Goal: Information Seeking & Learning: Learn about a topic

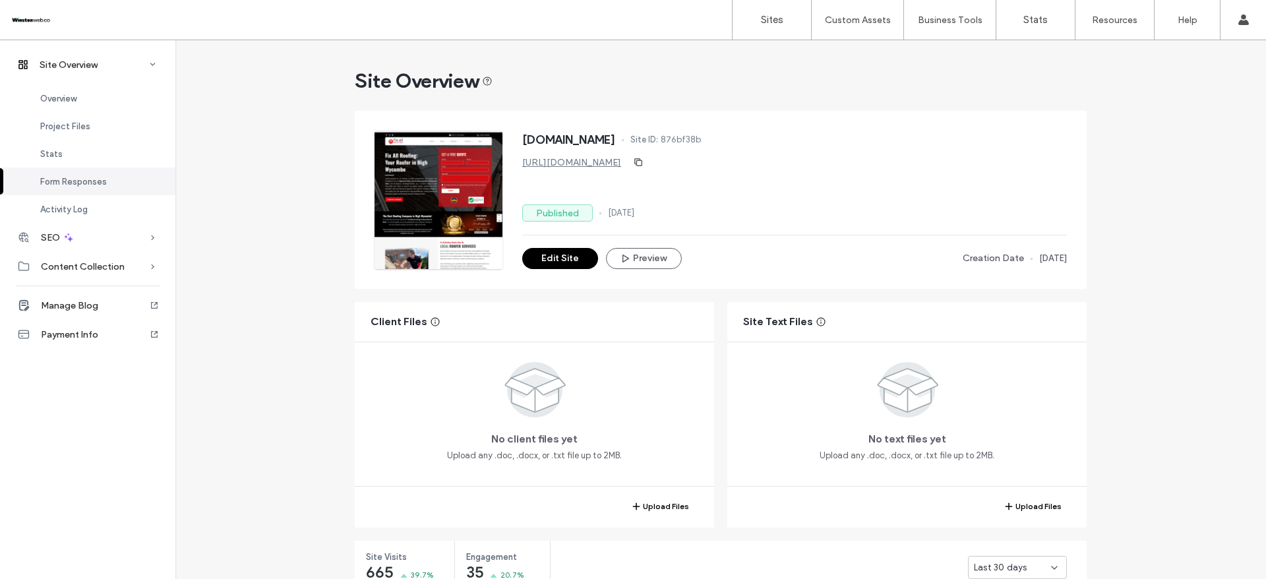
scroll to position [847, 0]
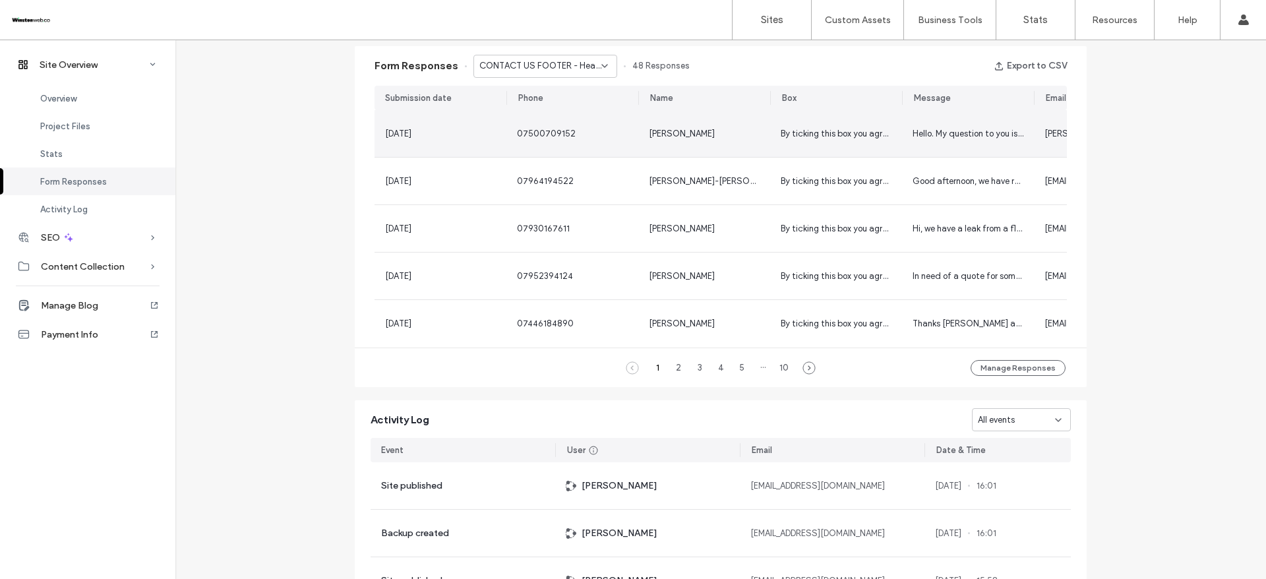
click at [631, 141] on div "07500709152" at bounding box center [572, 133] width 132 height 47
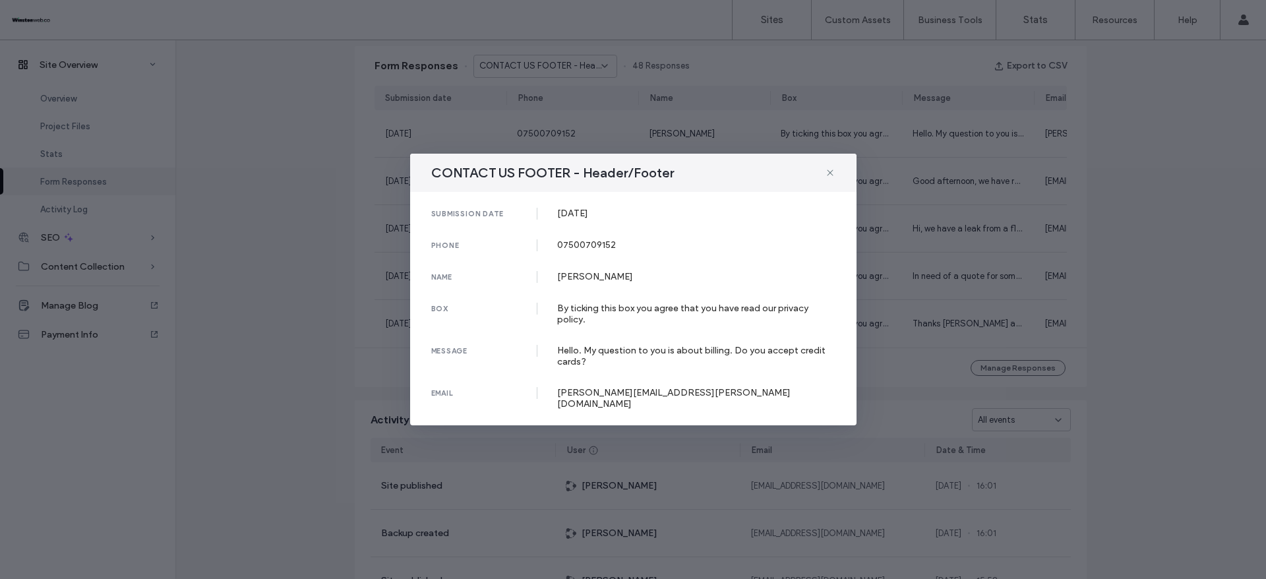
click at [937, 126] on div "CONTACT US FOOTER - Header/Footer submission date [DATE] phone [PHONE_NUMBER] n…" at bounding box center [633, 289] width 1266 height 579
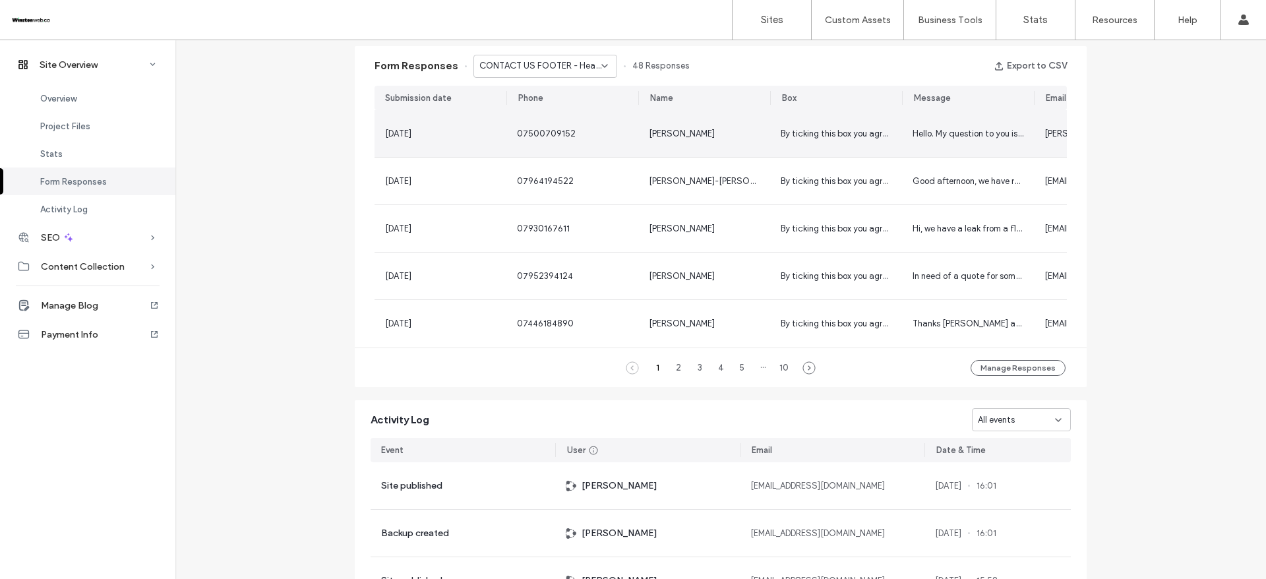
click at [551, 129] on span "07500709152" at bounding box center [546, 134] width 59 height 10
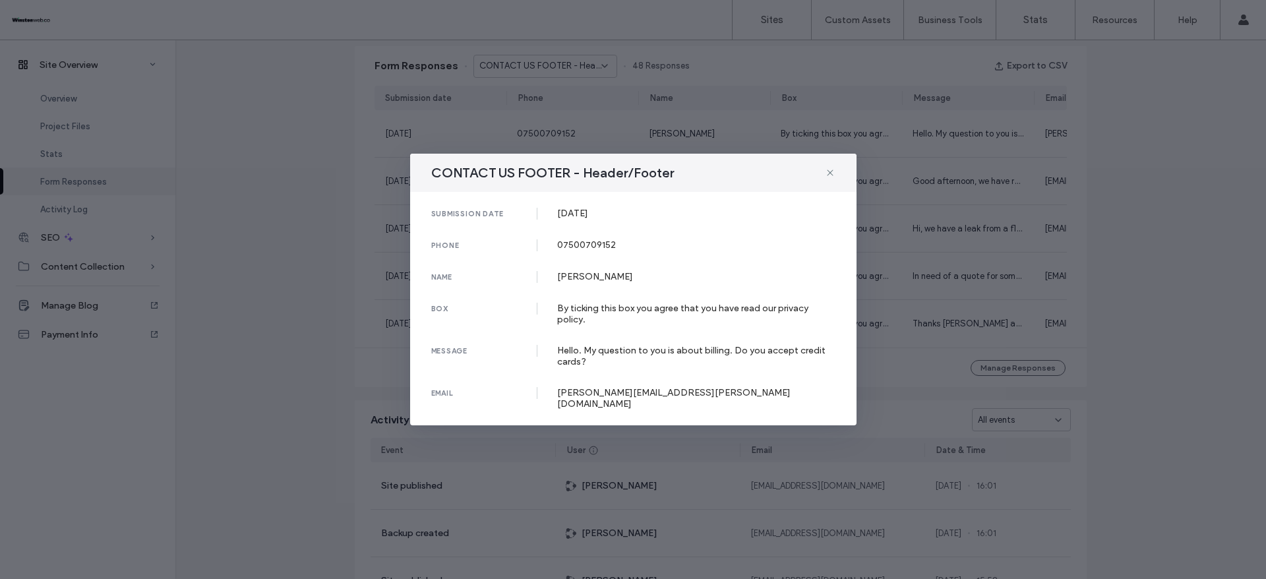
drag, startPoint x: 555, startPoint y: 223, endPoint x: 647, endPoint y: 212, distance: 92.9
click at [639, 218] on div "submission date [DATE]" at bounding box center [633, 214] width 404 height 12
copy div "[DATE]"
click at [589, 245] on div "07500709152" at bounding box center [696, 244] width 278 height 11
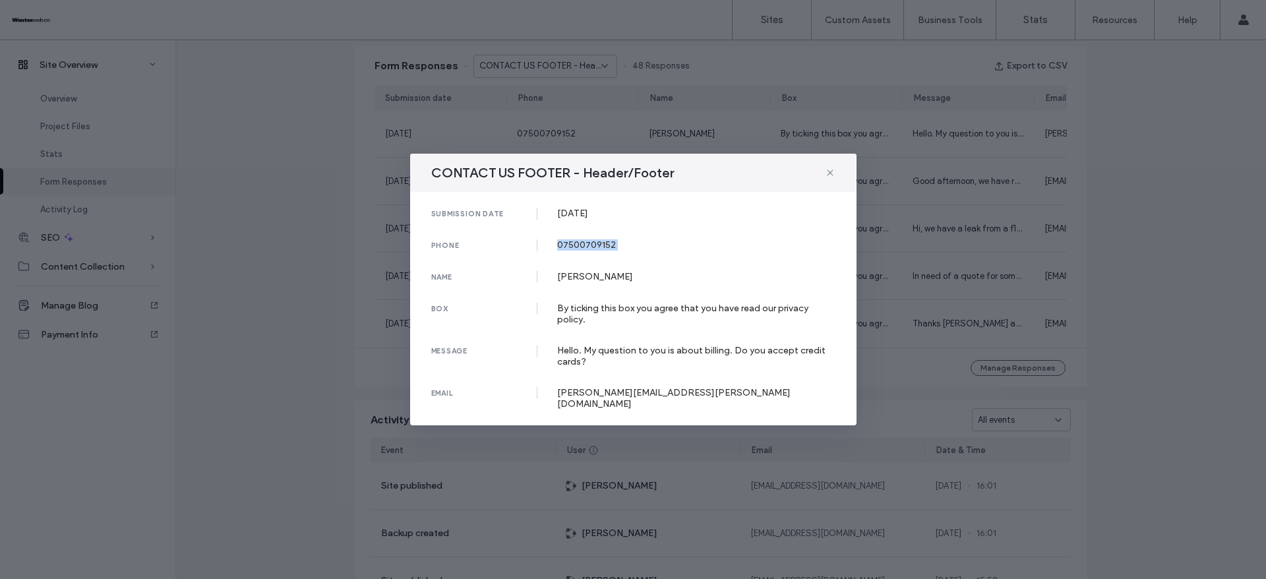
click at [589, 245] on div "07500709152" at bounding box center [696, 244] width 278 height 11
copy div "07500709152"
click at [561, 281] on div "[PERSON_NAME]" at bounding box center [696, 276] width 278 height 11
click at [560, 281] on div "[PERSON_NAME]" at bounding box center [696, 276] width 278 height 11
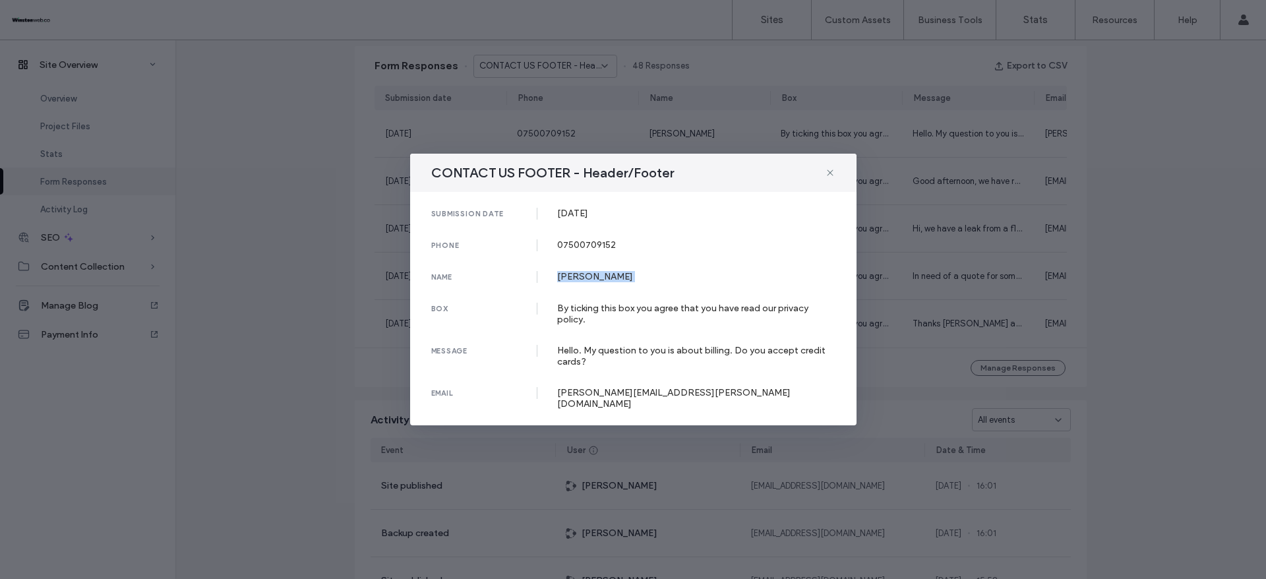
click at [560, 281] on div "[PERSON_NAME]" at bounding box center [696, 276] width 278 height 11
copy div "[PERSON_NAME]"
copy div "Hello. My question to you is about billing. Do you accept credit cards?"
drag, startPoint x: 556, startPoint y: 355, endPoint x: 639, endPoint y: 367, distance: 84.6
click at [639, 367] on div "message Hello. My question to you is about billing. Do you accept credit cards?" at bounding box center [633, 356] width 404 height 22
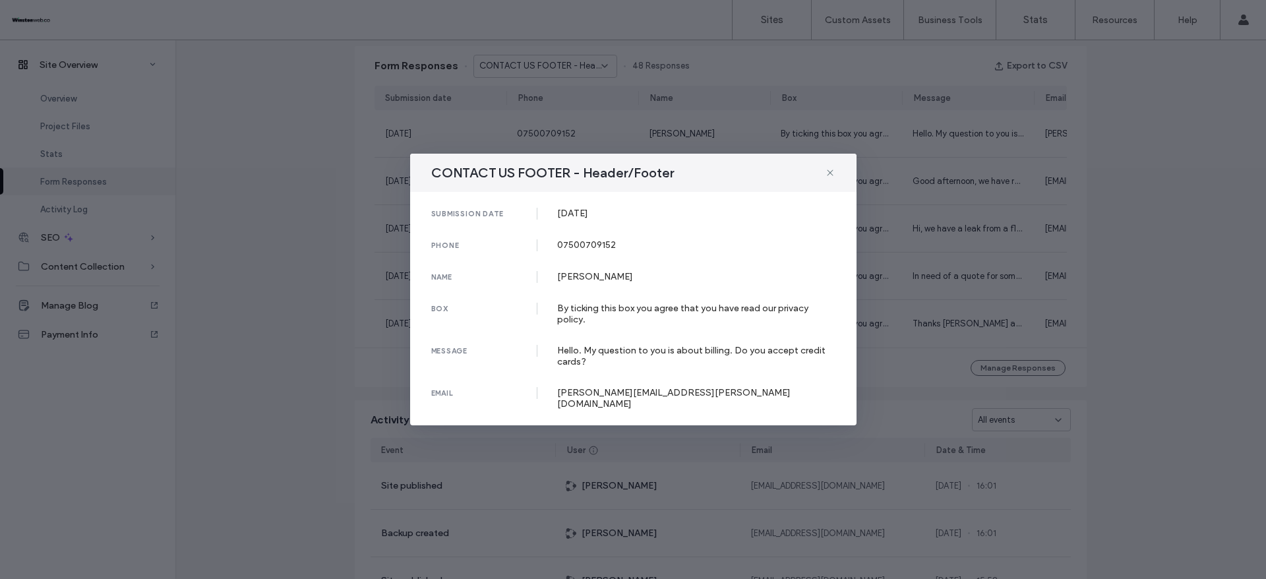
click at [612, 398] on div "[PERSON_NAME][EMAIL_ADDRESS][PERSON_NAME][DOMAIN_NAME]" at bounding box center [696, 398] width 278 height 22
copy div "[PERSON_NAME][EMAIL_ADDRESS][PERSON_NAME][DOMAIN_NAME]"
click at [827, 178] on icon at bounding box center [830, 172] width 11 height 11
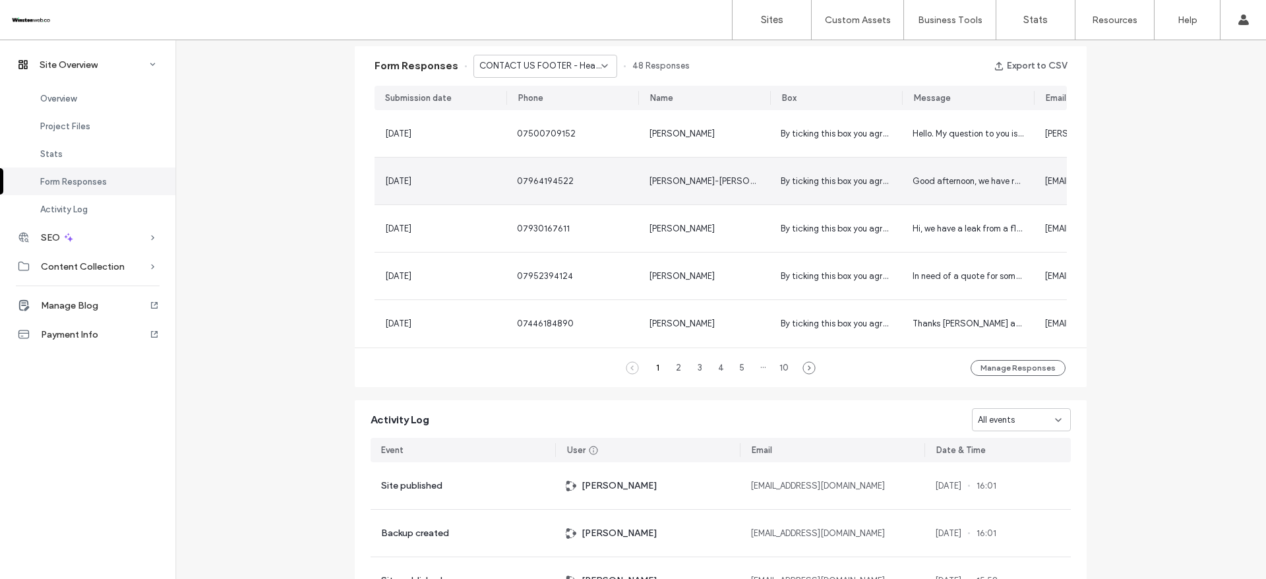
click at [701, 185] on span "[PERSON_NAME]-[PERSON_NAME]" at bounding box center [717, 181] width 136 height 10
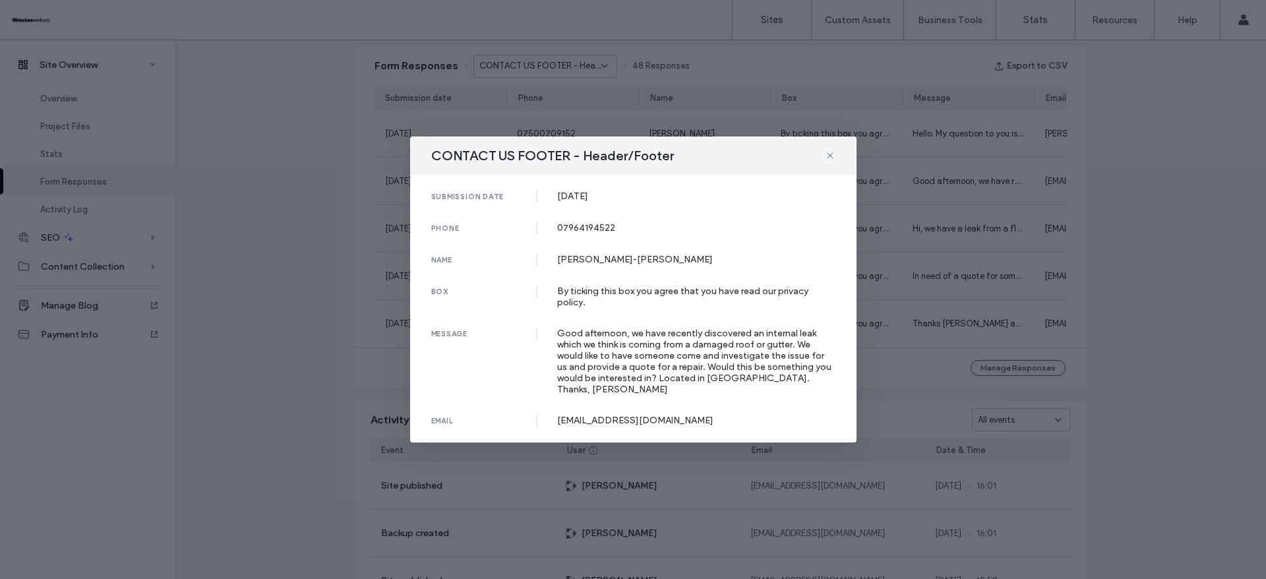
click at [568, 189] on div "submission date [DATE] phone [PHONE_NUMBER] name [PERSON_NAME]-[PERSON_NAME] bo…" at bounding box center [633, 309] width 446 height 268
copy div "[DATE]"
click at [574, 226] on div "07964194522" at bounding box center [696, 227] width 278 height 11
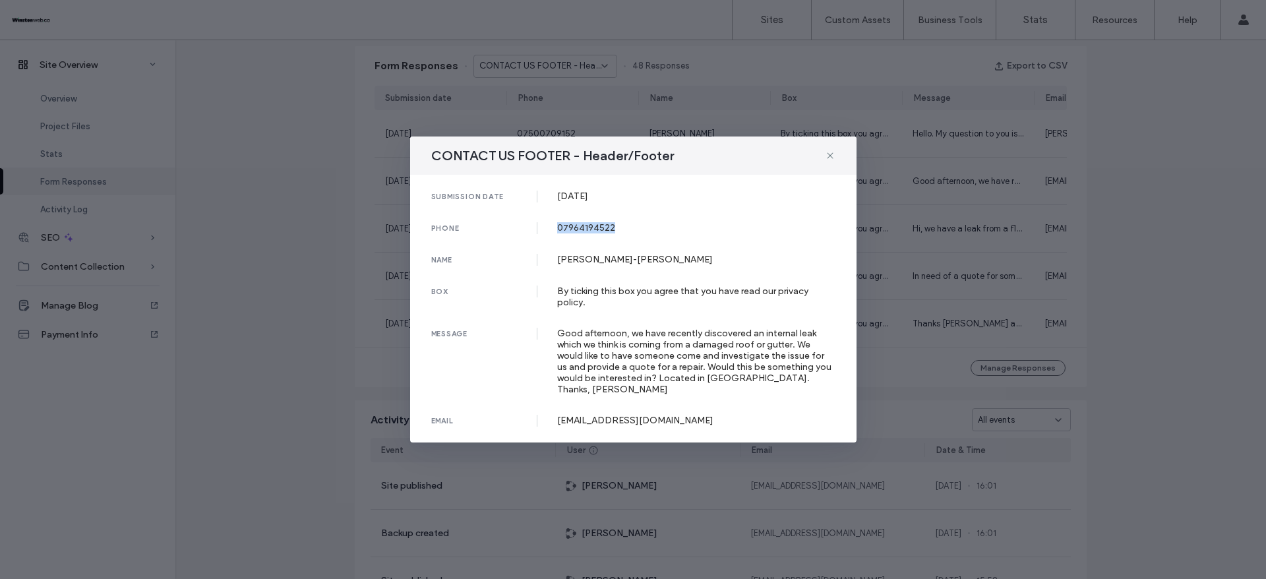
click at [574, 226] on div "07964194522" at bounding box center [696, 227] width 278 height 11
copy div "07964194522"
drag, startPoint x: 558, startPoint y: 260, endPoint x: 697, endPoint y: 260, distance: 138.4
click at [697, 260] on div "[PERSON_NAME]-[PERSON_NAME]" at bounding box center [696, 259] width 278 height 11
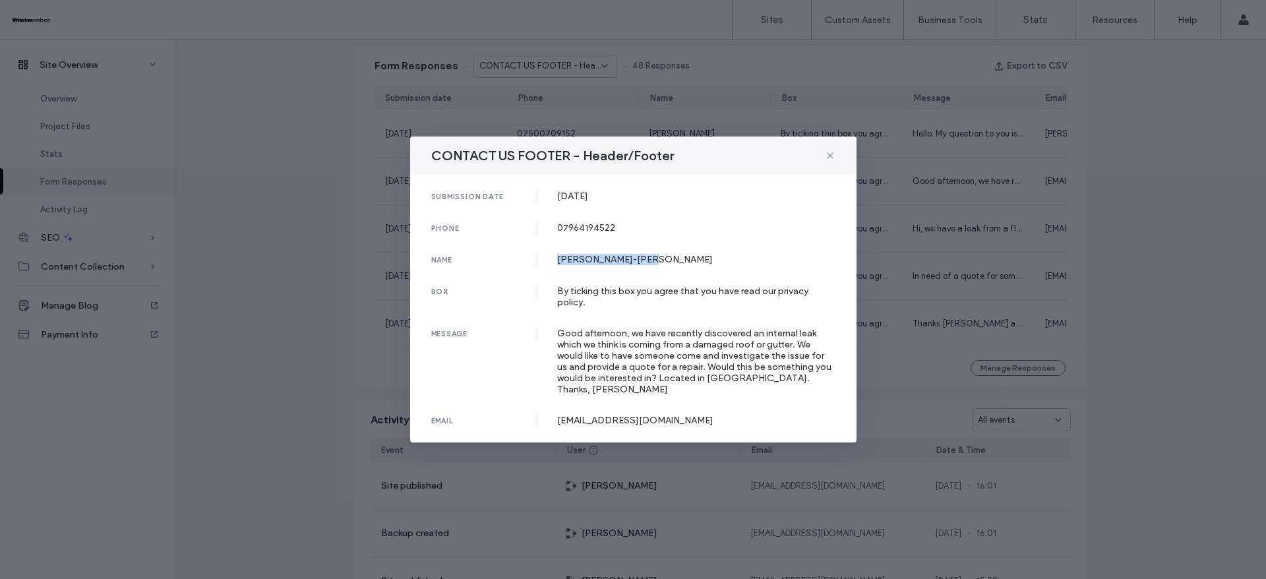
copy div "[PERSON_NAME]-[PERSON_NAME]"
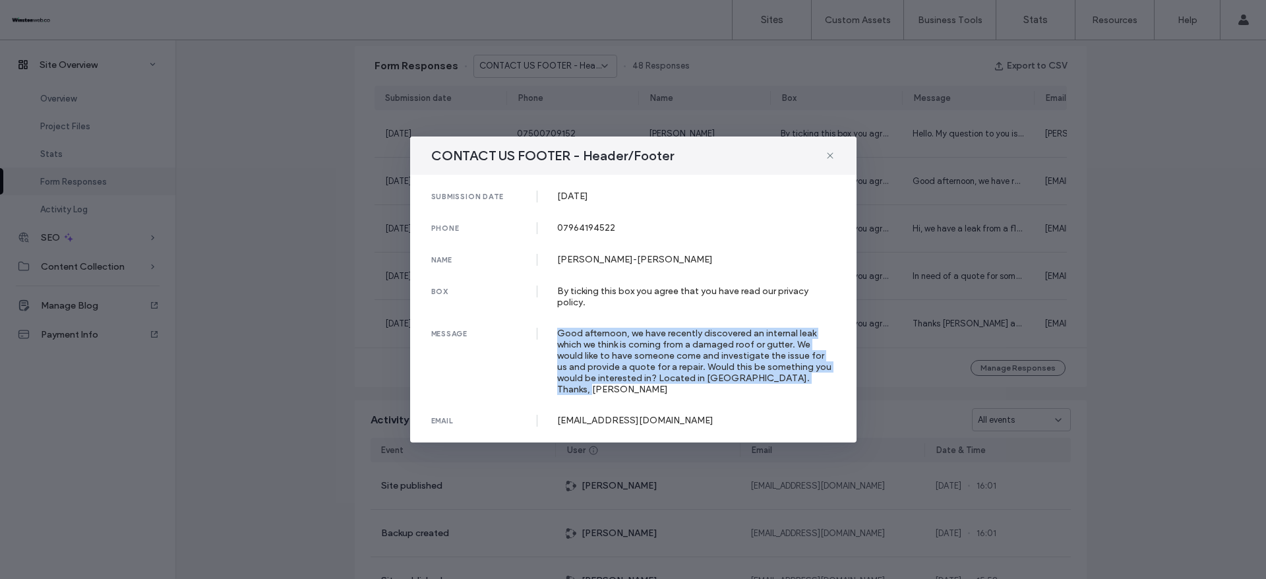
copy div "Good afternoon, we have recently discovered an internal leak which we think is …"
drag, startPoint x: 560, startPoint y: 337, endPoint x: 630, endPoint y: 388, distance: 86.8
click at [630, 388] on div "message Good afternoon, we have recently discovered an internal leak which we t…" at bounding box center [633, 361] width 404 height 67
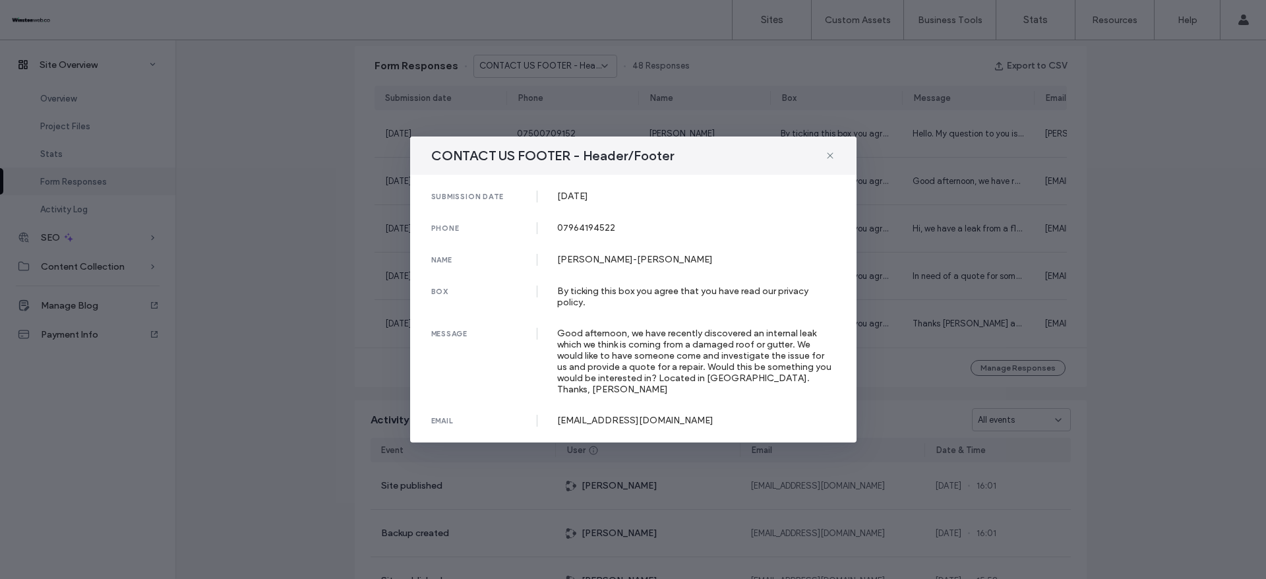
click at [622, 421] on div "[EMAIL_ADDRESS][DOMAIN_NAME]" at bounding box center [696, 420] width 278 height 11
copy div "[EMAIL_ADDRESS][DOMAIN_NAME]"
click at [1191, 320] on div "CONTACT US FOOTER - Header/Footer submission date [DATE] phone [PHONE_NUMBER] n…" at bounding box center [633, 289] width 1266 height 579
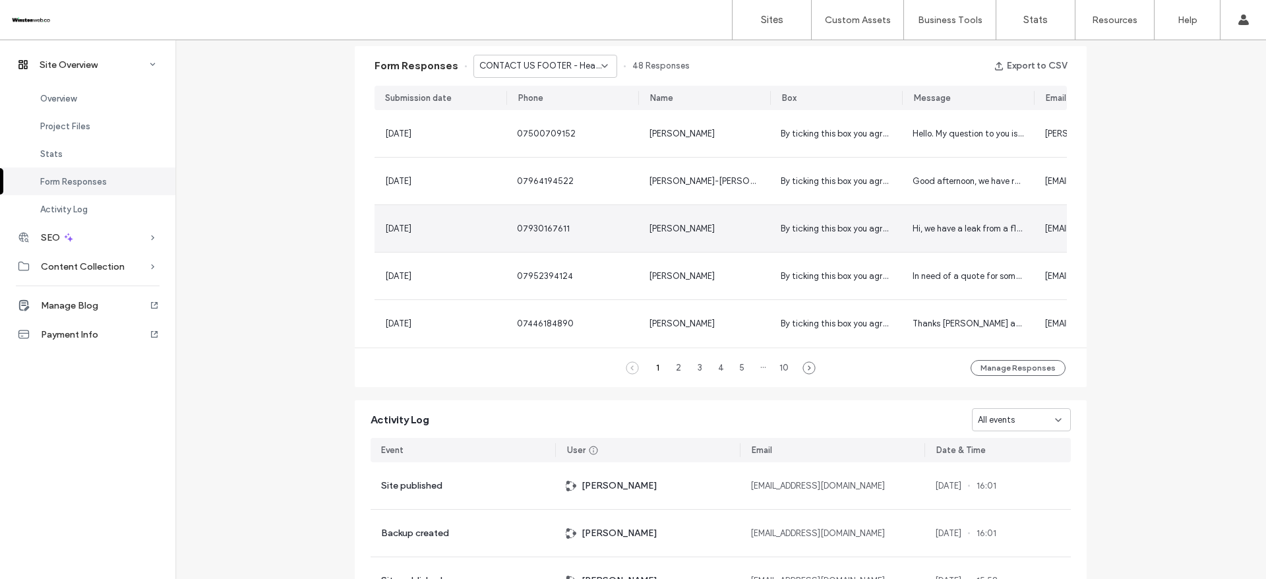
click at [682, 245] on div "[PERSON_NAME]" at bounding box center [704, 228] width 132 height 47
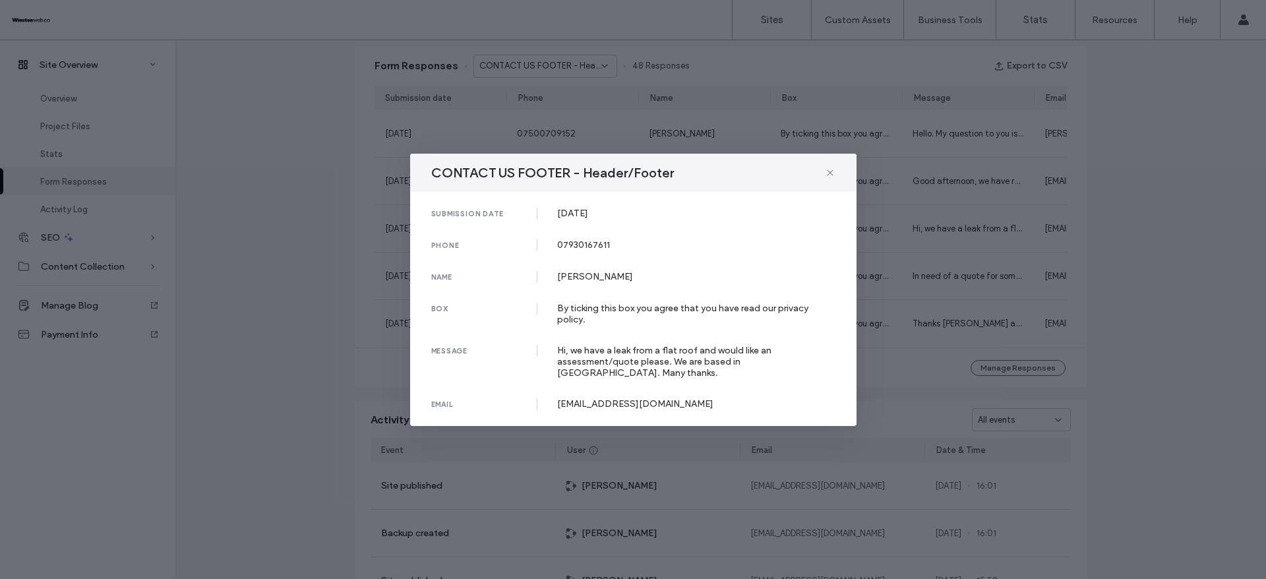
drag, startPoint x: 554, startPoint y: 210, endPoint x: 667, endPoint y: 210, distance: 113.4
click at [667, 210] on div "submission date [DATE]" at bounding box center [633, 214] width 404 height 12
drag, startPoint x: 560, startPoint y: 242, endPoint x: 634, endPoint y: 235, distance: 74.8
click at [627, 241] on div "07930167611" at bounding box center [696, 244] width 278 height 11
drag, startPoint x: 598, startPoint y: 287, endPoint x: 702, endPoint y: 288, distance: 104.2
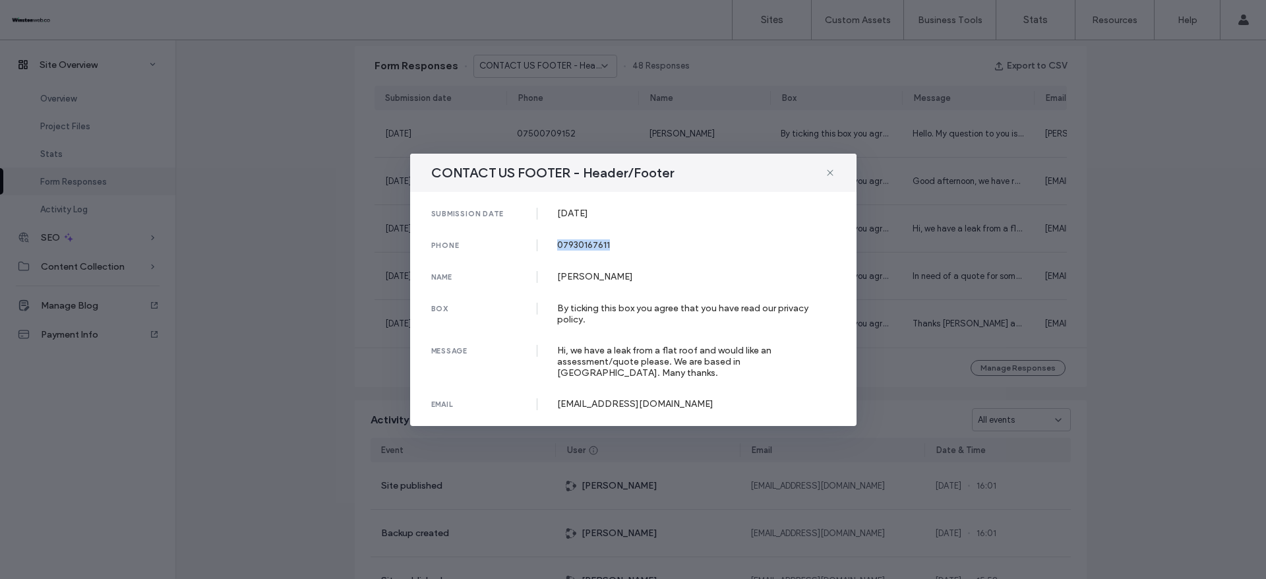
click at [702, 288] on div "submission date [DATE] phone [PHONE_NUMBER] name [PERSON_NAME] box By ticking t…" at bounding box center [633, 309] width 446 height 234
drag, startPoint x: 554, startPoint y: 351, endPoint x: 605, endPoint y: 372, distance: 55.8
click at [605, 372] on div "message Hi, we have a leak from a flat roof and would like an assessment/quote …" at bounding box center [633, 362] width 404 height 34
click at [613, 400] on div "[EMAIL_ADDRESS][DOMAIN_NAME]" at bounding box center [696, 403] width 278 height 11
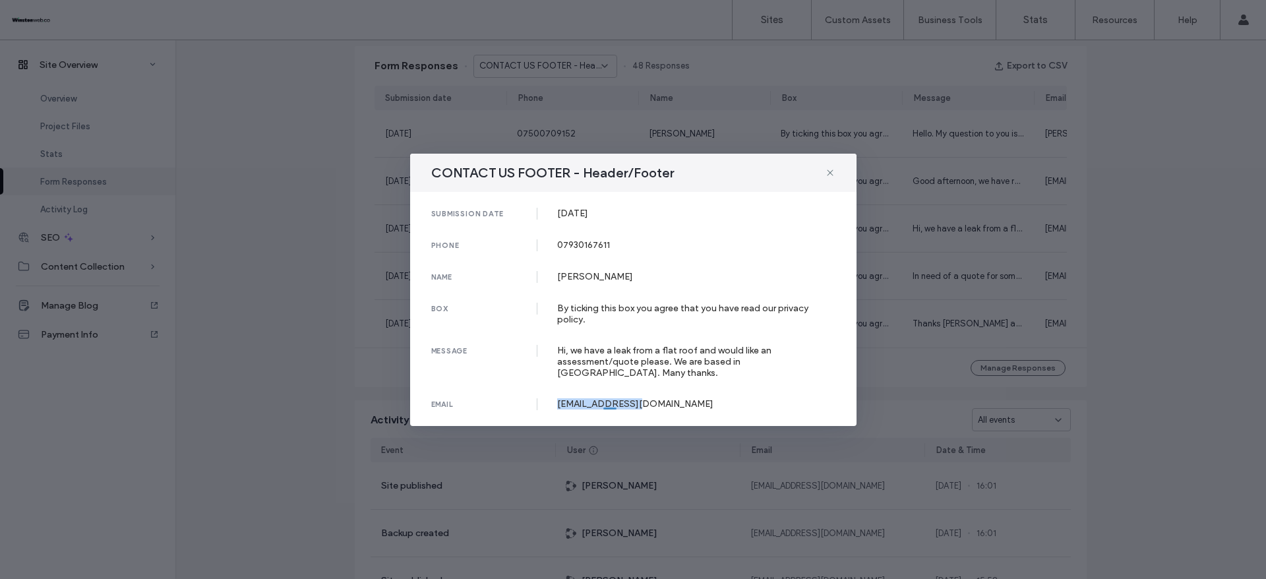
click at [613, 400] on div "[EMAIL_ADDRESS][DOMAIN_NAME]" at bounding box center [696, 403] width 278 height 11
click at [1128, 227] on div "CONTACT US FOOTER - Header/Footer submission date [DATE] phone [PHONE_NUMBER] n…" at bounding box center [633, 289] width 1266 height 579
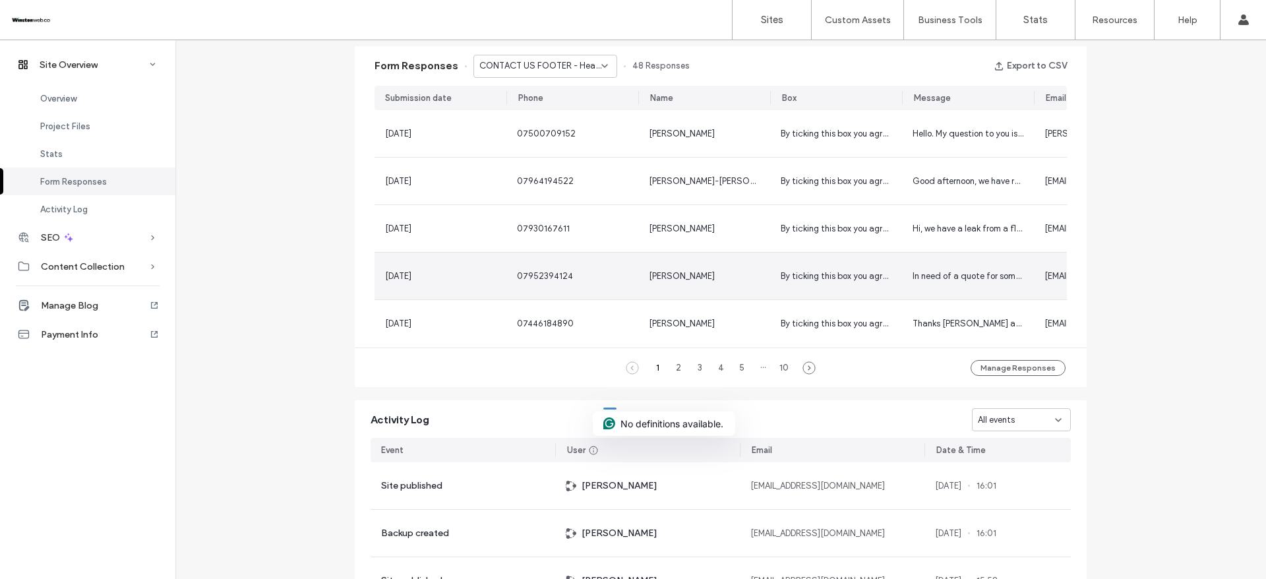
click at [780, 286] on div "By ticking this box you agree that you have read our privacy policy." at bounding box center [836, 275] width 132 height 47
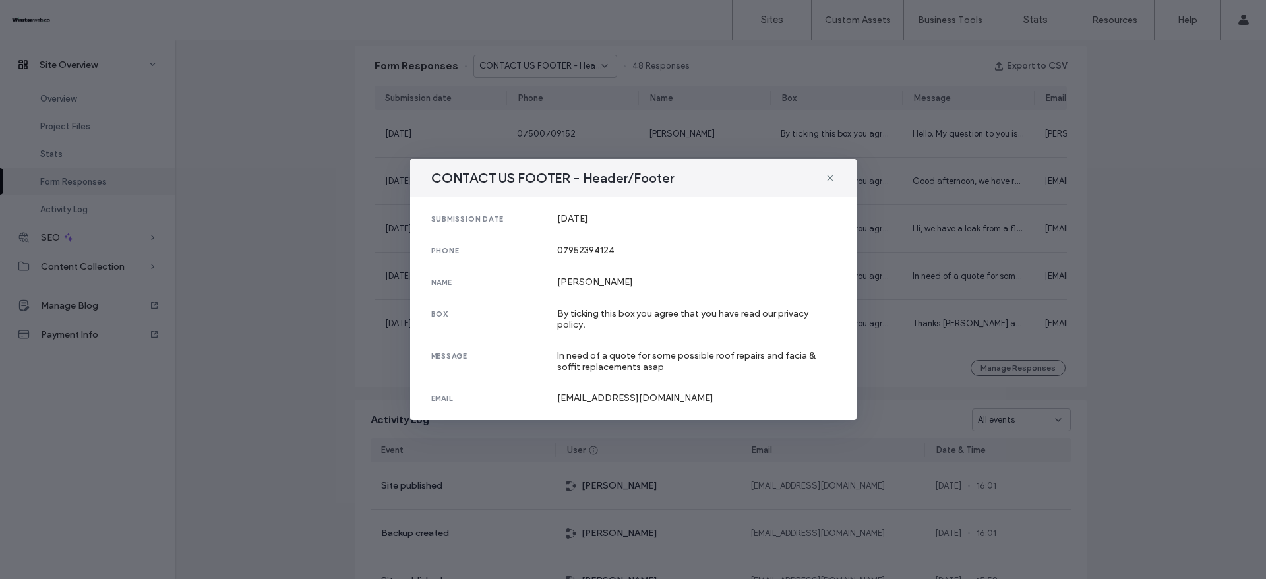
click at [574, 220] on div "[DATE]" at bounding box center [696, 218] width 278 height 11
click at [583, 402] on div "[EMAIL_ADDRESS][DOMAIN_NAME]" at bounding box center [696, 397] width 278 height 11
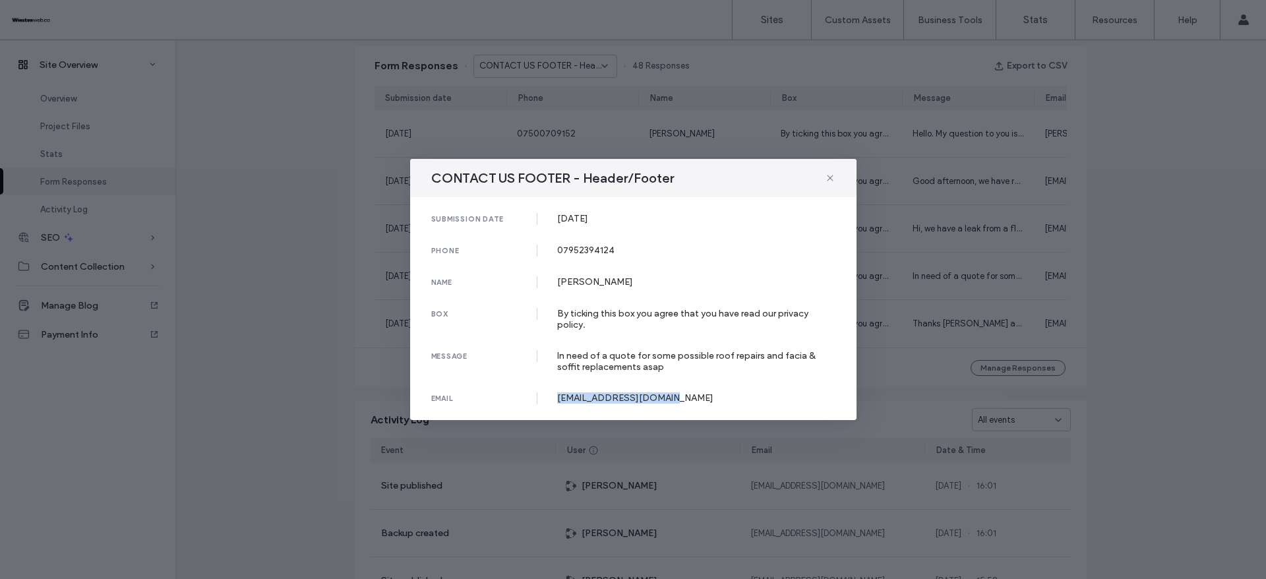
click at [583, 402] on div "[EMAIL_ADDRESS][DOMAIN_NAME]" at bounding box center [696, 397] width 278 height 11
click at [560, 358] on div "In need of a quote for some possible roof repairs and facia & soffit replacemen…" at bounding box center [696, 361] width 278 height 22
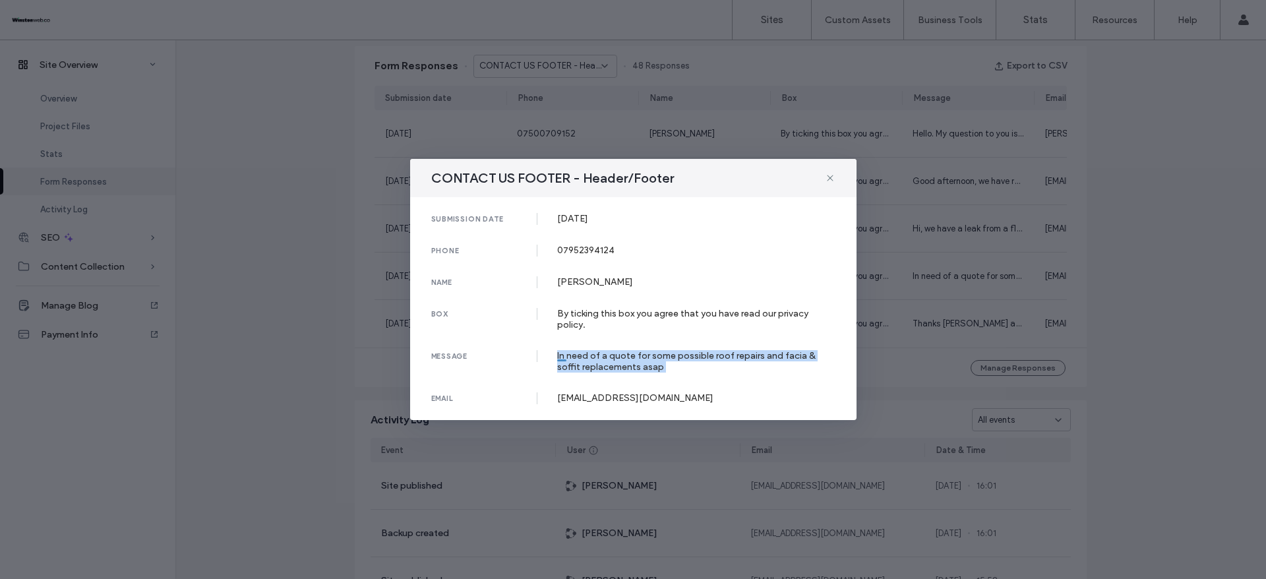
click at [560, 358] on div "In need of a quote for some possible roof repairs and facia & soffit replacemen…" at bounding box center [696, 361] width 278 height 22
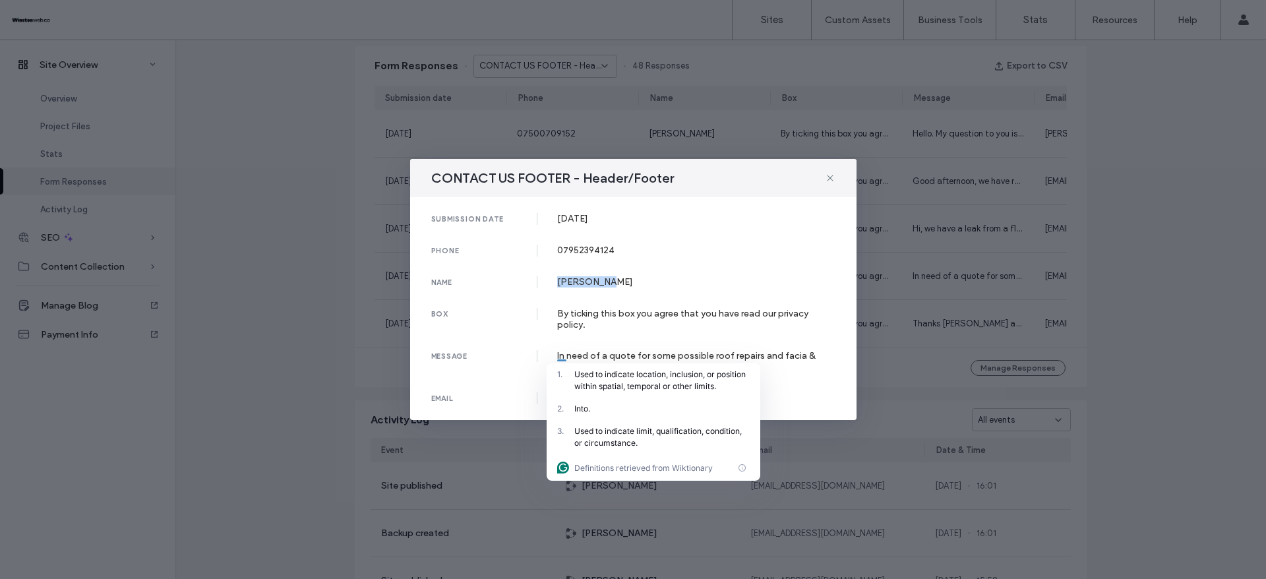
drag, startPoint x: 555, startPoint y: 285, endPoint x: 641, endPoint y: 285, distance: 85.7
click at [641, 285] on div "name [PERSON_NAME]" at bounding box center [633, 282] width 404 height 12
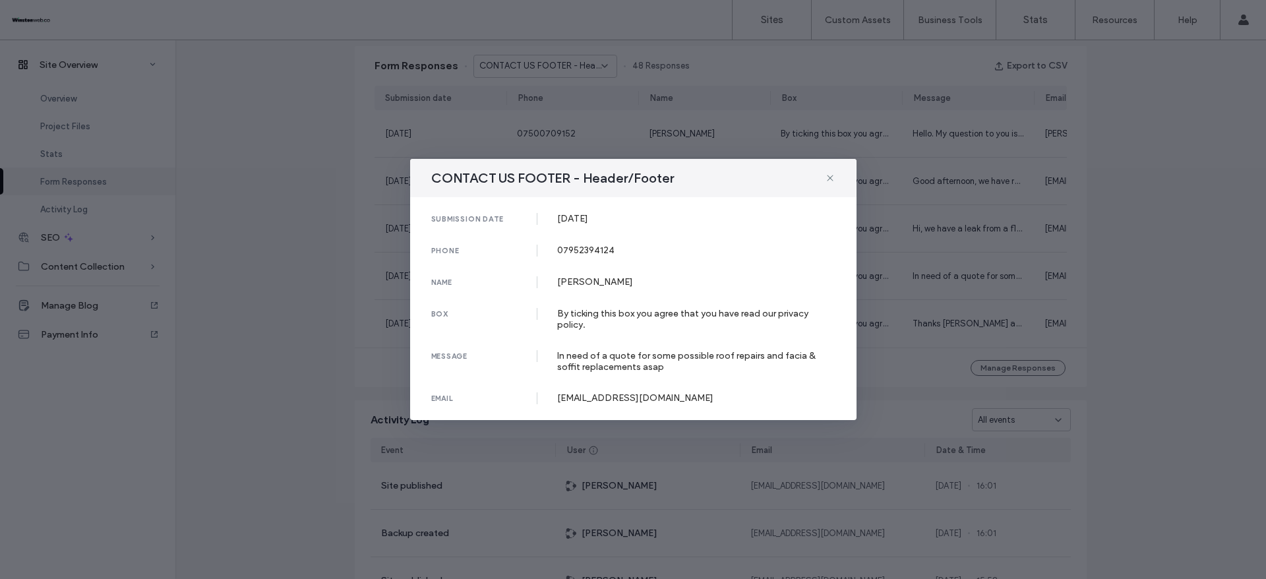
click at [581, 241] on div "submission date [DATE] phone [PHONE_NUMBER] name [PERSON_NAME] box By ticking t…" at bounding box center [633, 308] width 446 height 223
click at [1170, 253] on div "CONTACT US FOOTER - Header/Footer submission date [DATE] phone [PHONE_NUMBER] n…" at bounding box center [633, 289] width 1266 height 579
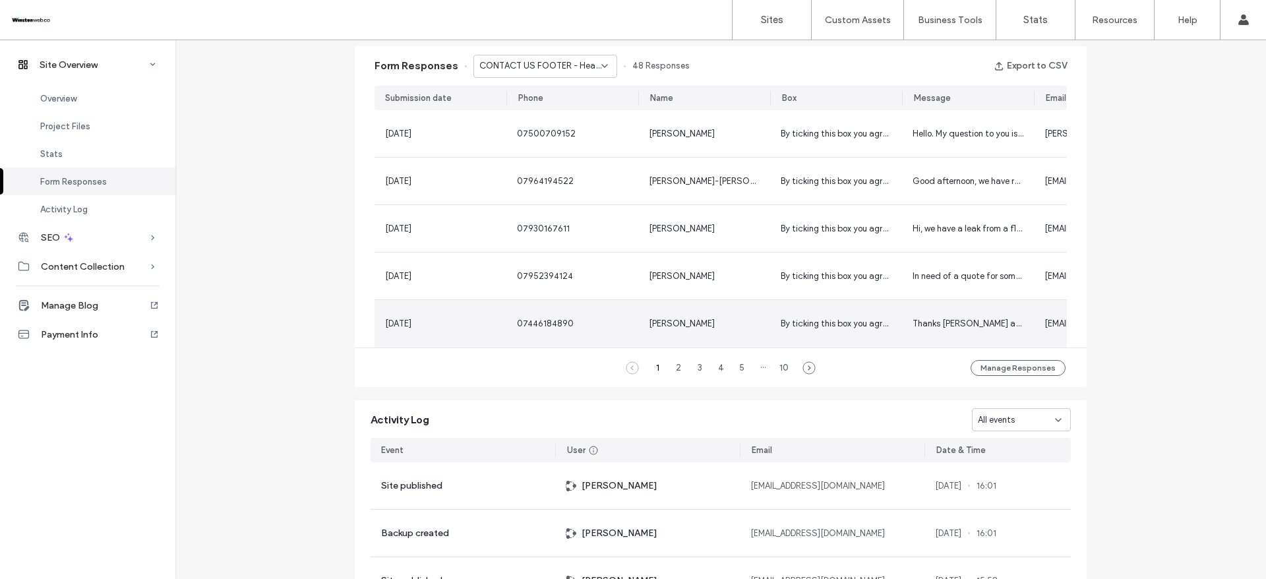
click at [555, 328] on span "07446184890" at bounding box center [545, 323] width 57 height 10
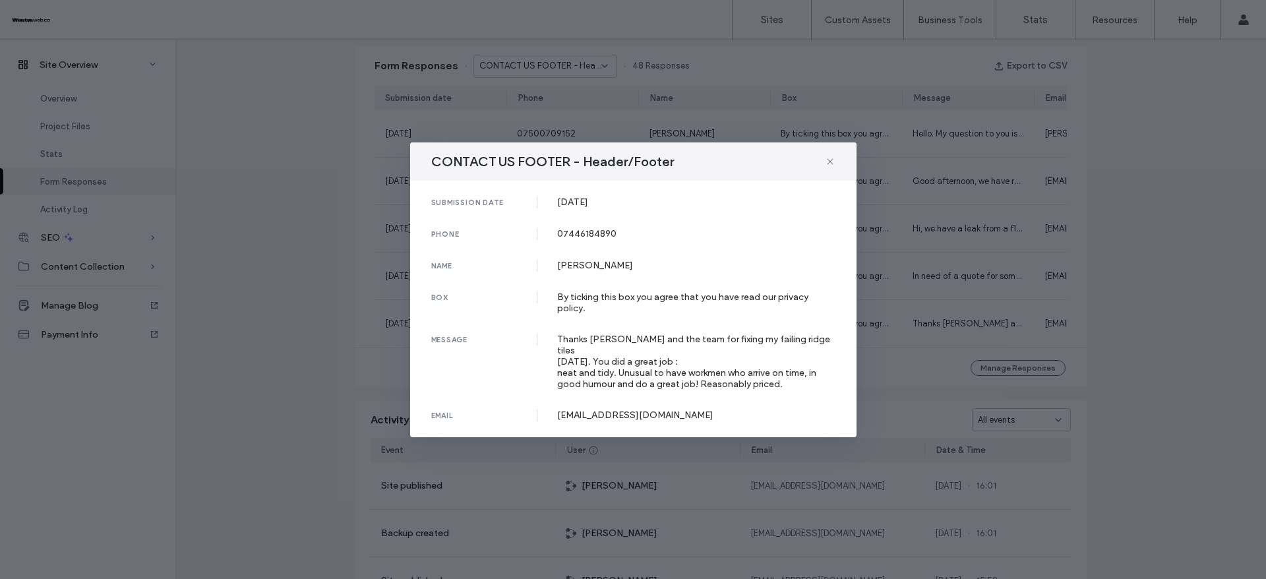
click at [589, 208] on div "[DATE]" at bounding box center [696, 201] width 278 height 11
click at [585, 232] on div "submission date [DATE] phone [PHONE_NUMBER] name [PERSON_NAME] box By ticking t…" at bounding box center [633, 309] width 446 height 256
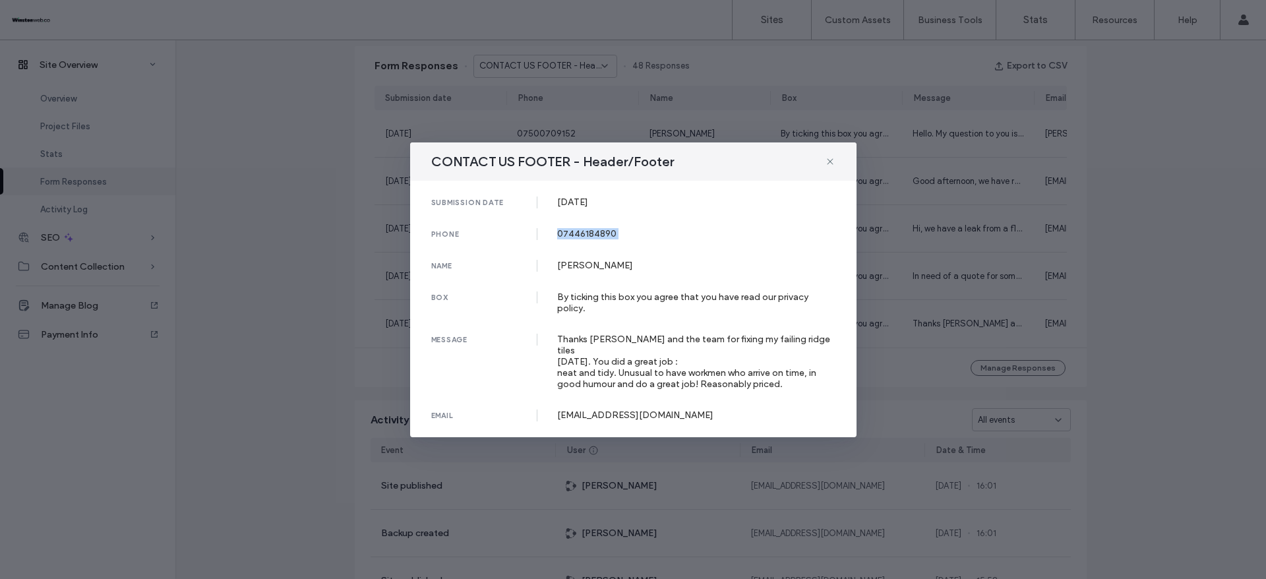
click at [585, 232] on div "submission date [DATE] phone [PHONE_NUMBER] name [PERSON_NAME] box By ticking t…" at bounding box center [633, 309] width 446 height 256
click at [584, 271] on div "[PERSON_NAME]" at bounding box center [696, 265] width 278 height 11
click at [572, 352] on div "Thanks [PERSON_NAME] and the team for fixing my failing ridge tiles [DATE]. You…" at bounding box center [696, 362] width 278 height 56
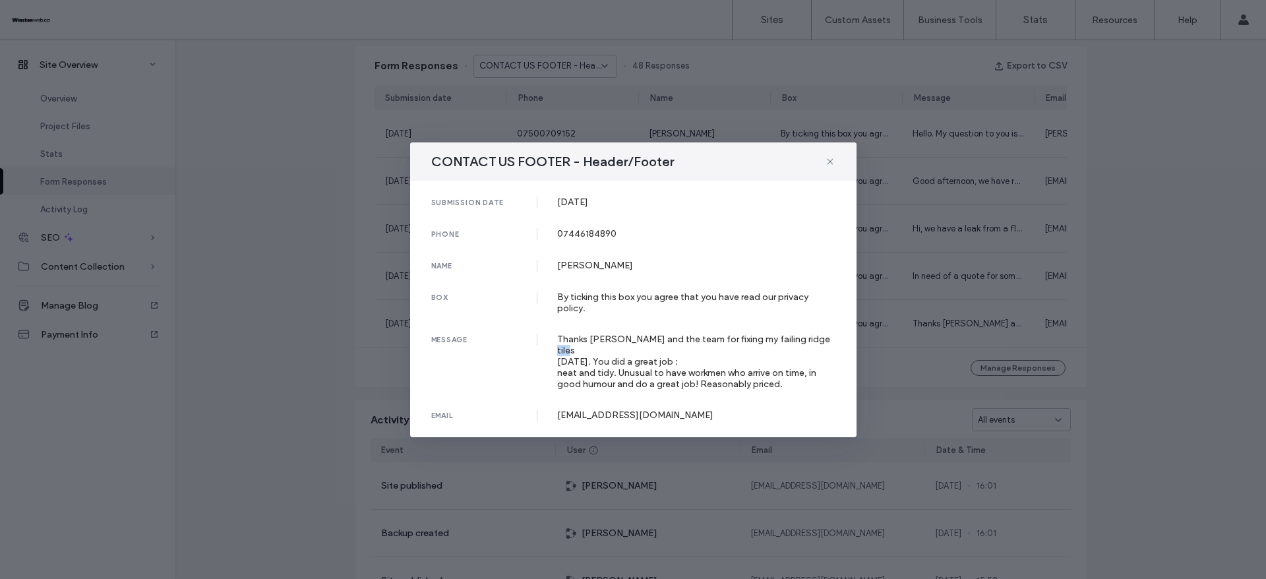
click at [572, 352] on div "Thanks [PERSON_NAME] and the team for fixing my failing ridge tiles [DATE]. You…" at bounding box center [696, 362] width 278 height 56
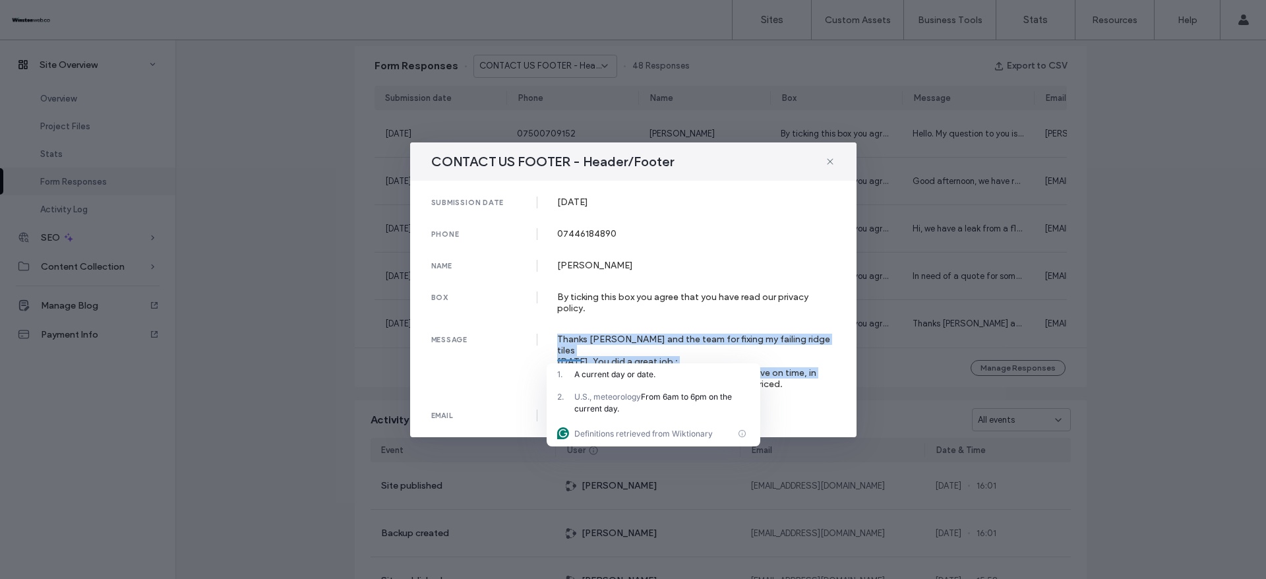
drag, startPoint x: 557, startPoint y: 342, endPoint x: 803, endPoint y: 378, distance: 248.5
click at [803, 378] on div "Thanks [PERSON_NAME] and the team for fixing my failing ridge tiles [DATE]. You…" at bounding box center [696, 362] width 278 height 56
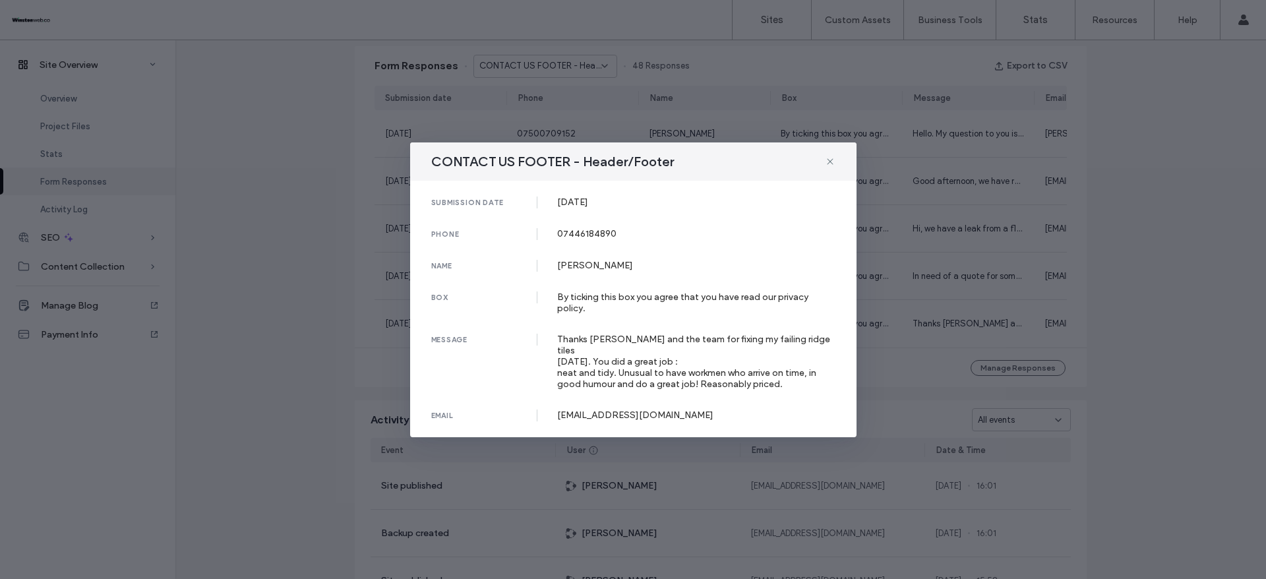
click at [610, 411] on div "[EMAIL_ADDRESS][DOMAIN_NAME]" at bounding box center [696, 414] width 278 height 11
click at [1119, 252] on div "CONTACT US FOOTER - Header/Footer submission date [DATE] phone [PHONE_NUMBER] n…" at bounding box center [633, 289] width 1266 height 579
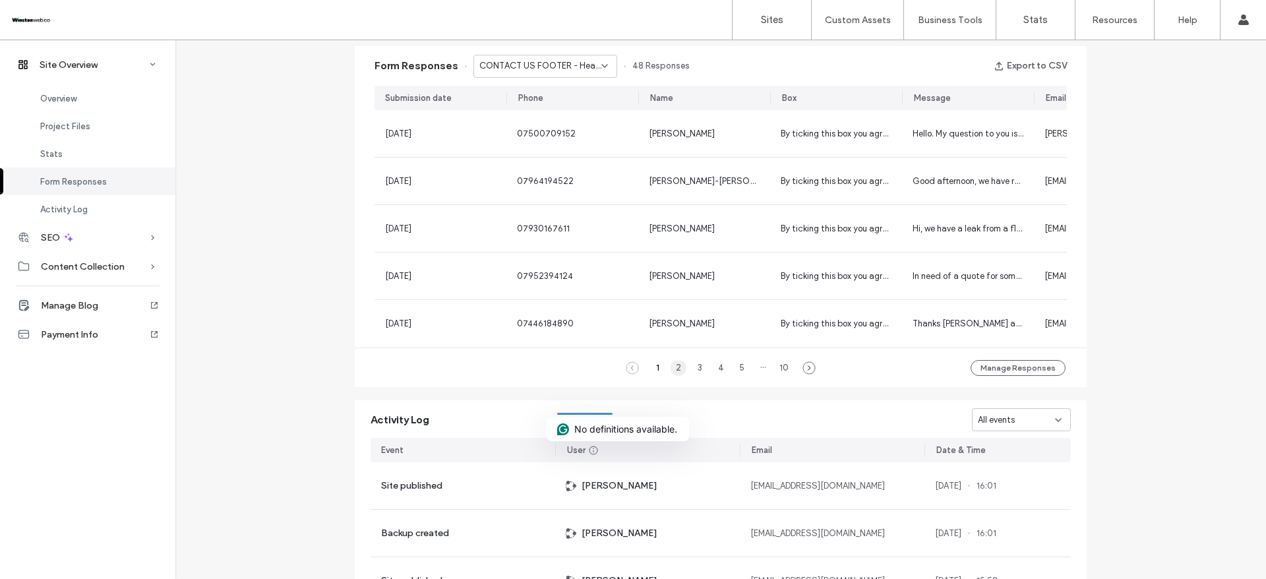
click at [676, 372] on div "2" at bounding box center [678, 368] width 16 height 16
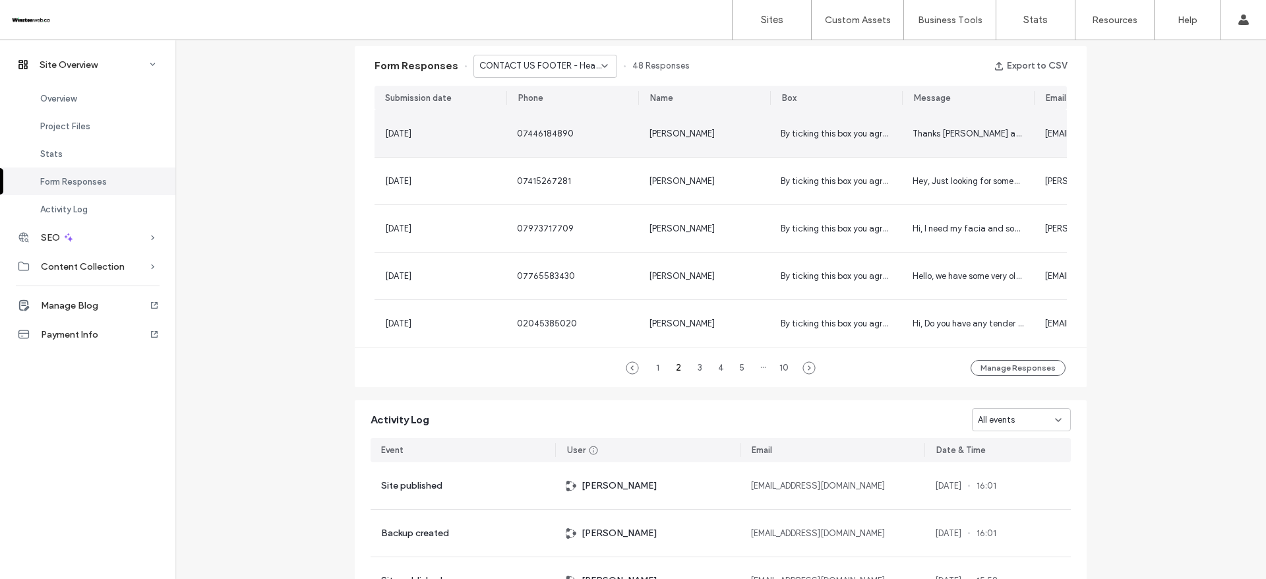
click at [711, 127] on div "[PERSON_NAME]" at bounding box center [704, 133] width 111 height 13
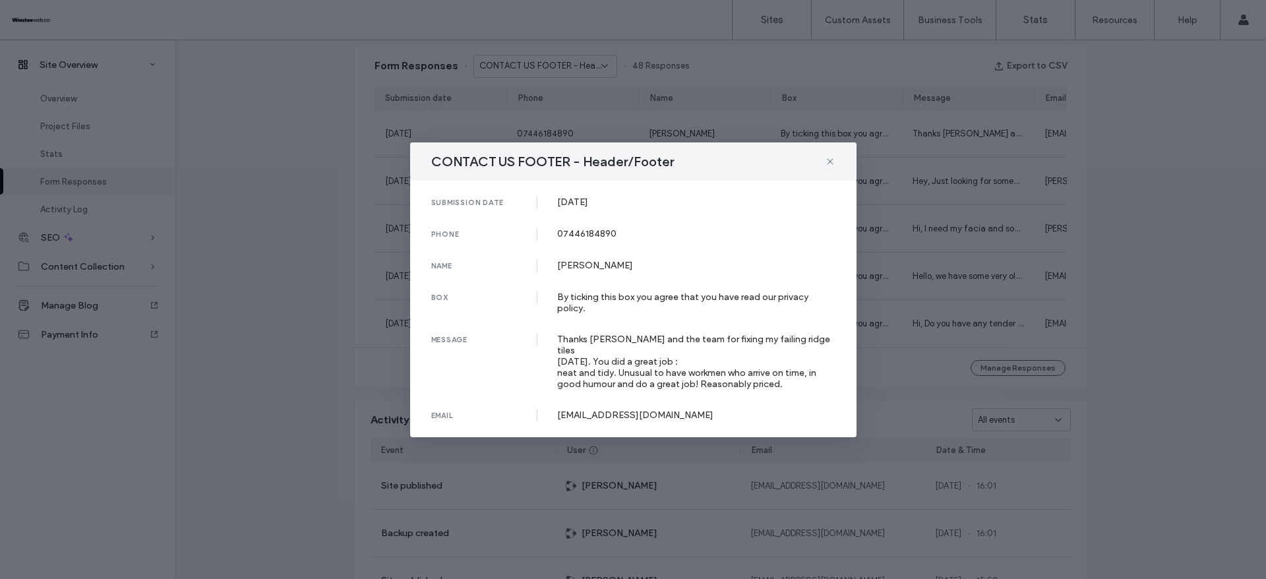
click at [580, 208] on div "[DATE]" at bounding box center [696, 201] width 278 height 11
click at [1114, 227] on div "CONTACT US FOOTER - Header/Footer submission date [DATE] phone [PHONE_NUMBER] n…" at bounding box center [633, 289] width 1266 height 579
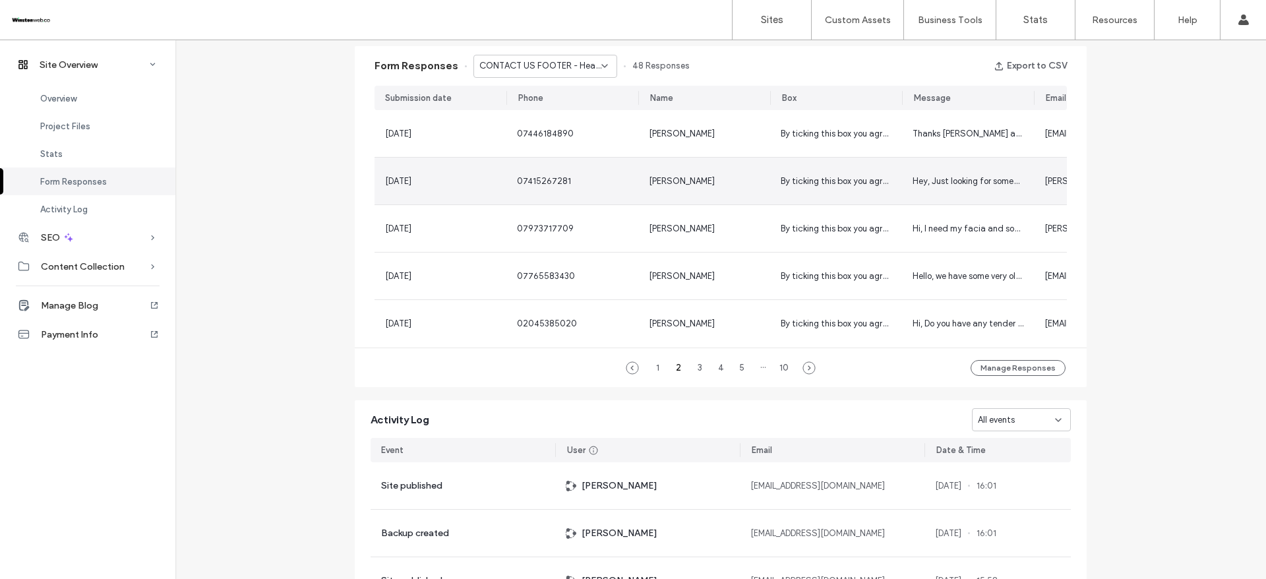
click at [783, 176] on span "By ticking this box you agree that you have read our privacy policy." at bounding box center [911, 181] width 260 height 10
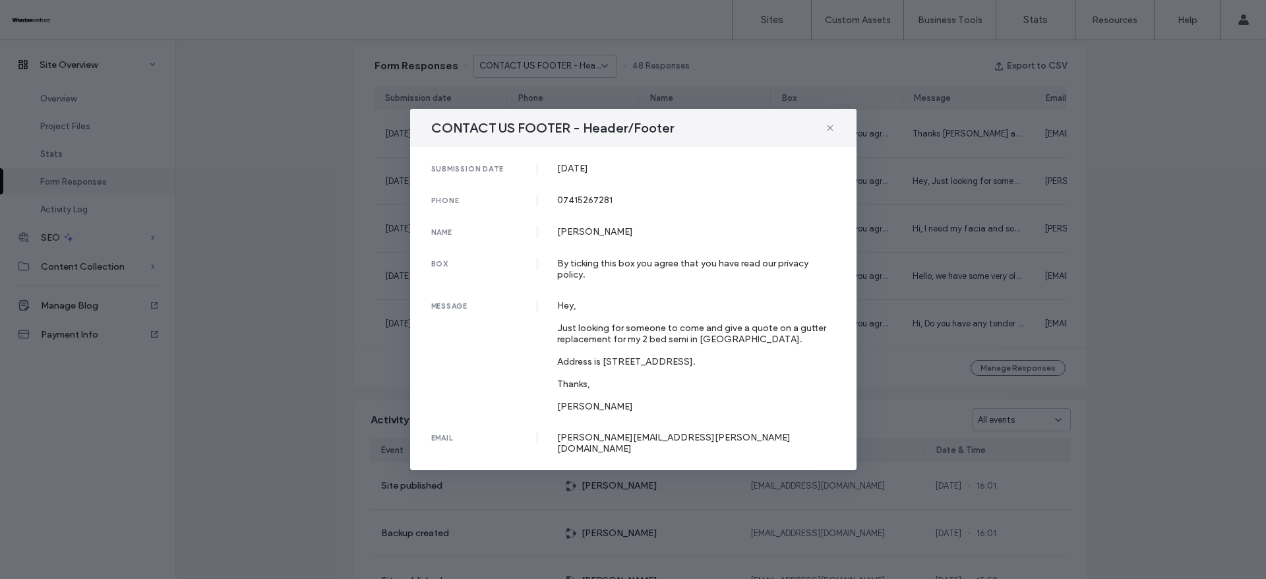
click at [369, 200] on div "CONTACT US FOOTER - Header/Footer submission date [DATE] phone [PHONE_NUMBER] n…" at bounding box center [633, 289] width 1266 height 579
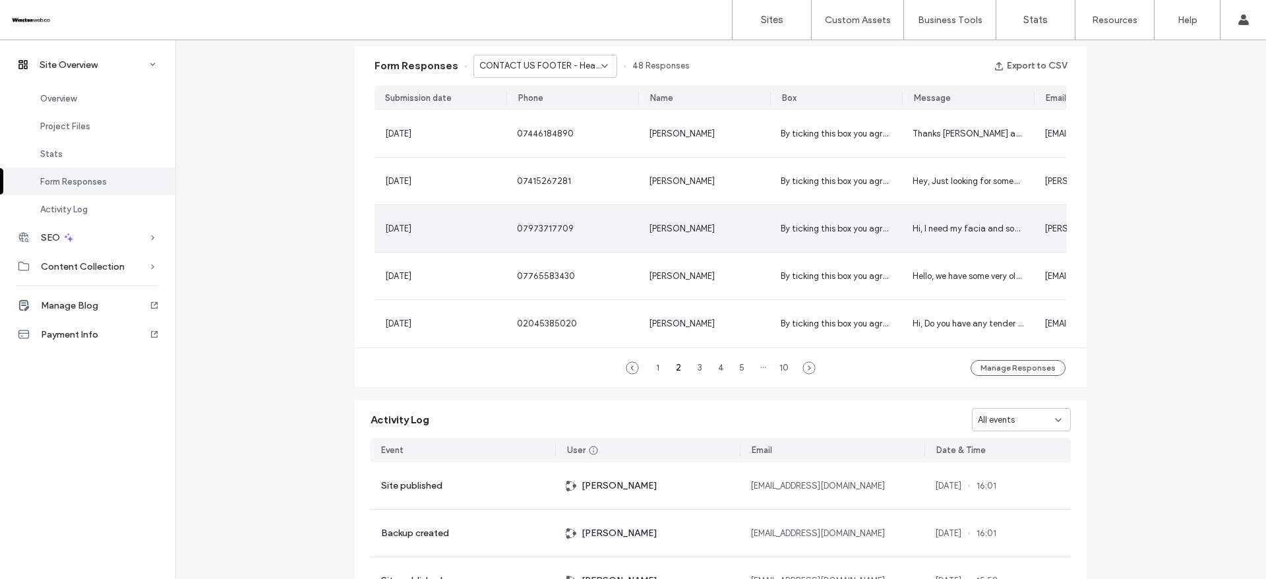
click at [714, 245] on div "[PERSON_NAME]" at bounding box center [704, 228] width 132 height 47
